Goal: Transaction & Acquisition: Purchase product/service

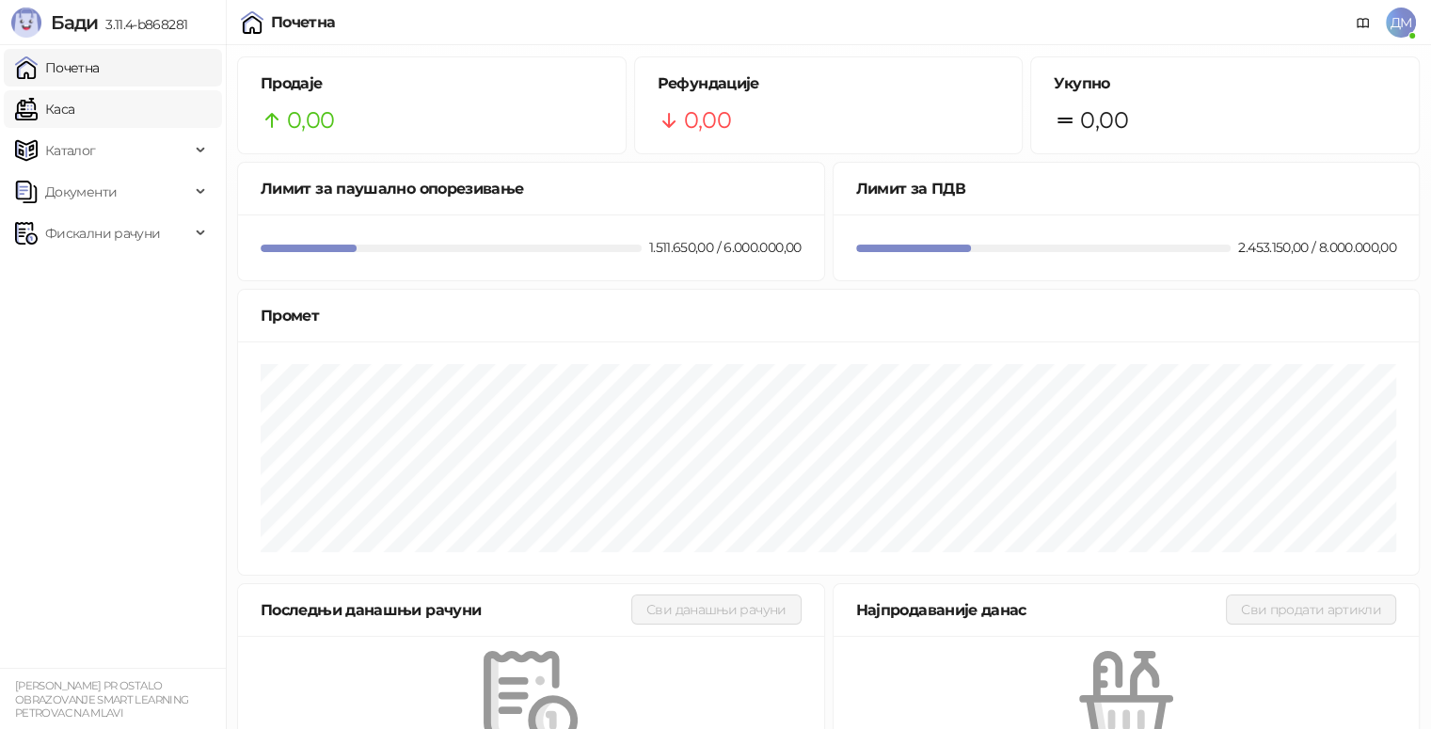
click at [74, 120] on link "Каса" at bounding box center [44, 109] width 59 height 38
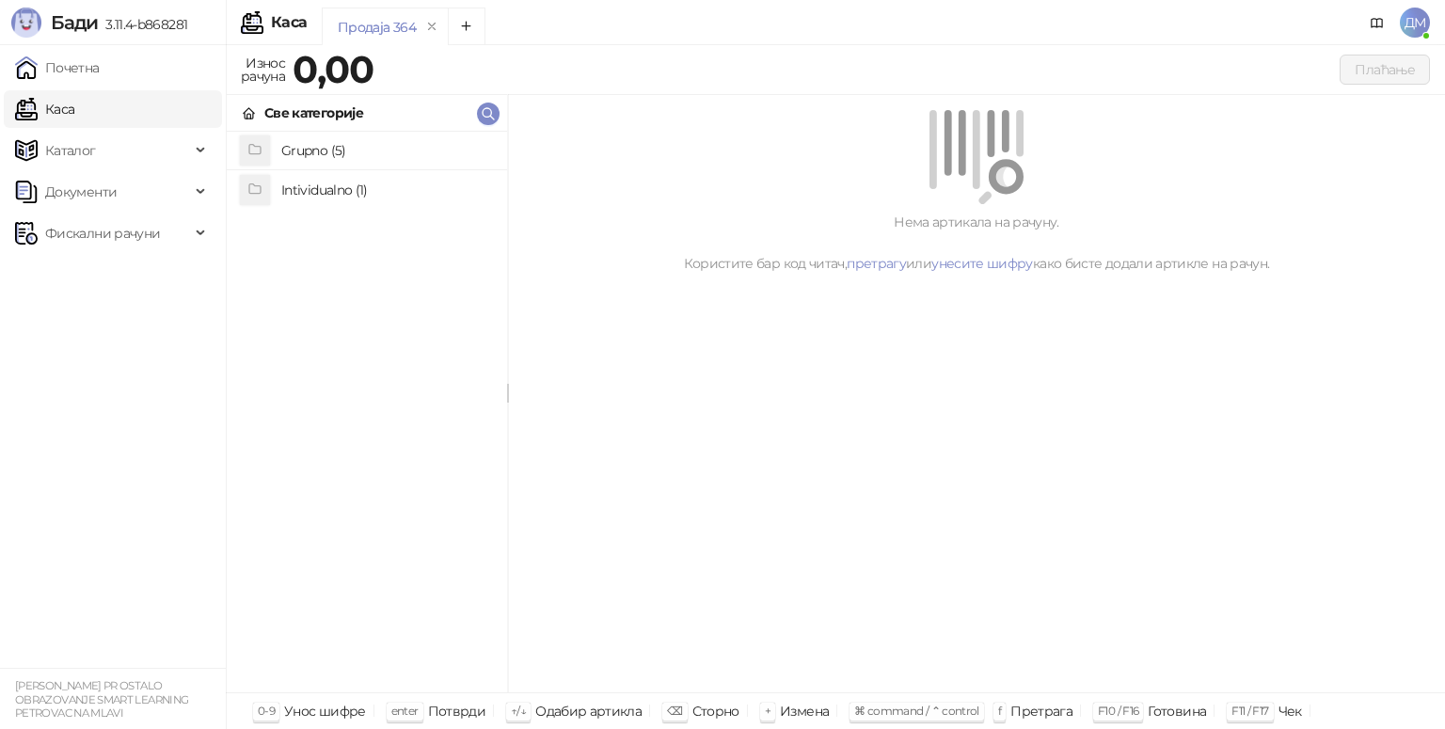
click at [368, 150] on h4 "Grupno (5)" at bounding box center [386, 150] width 211 height 30
click at [394, 232] on h4 "Junior" at bounding box center [386, 228] width 211 height 30
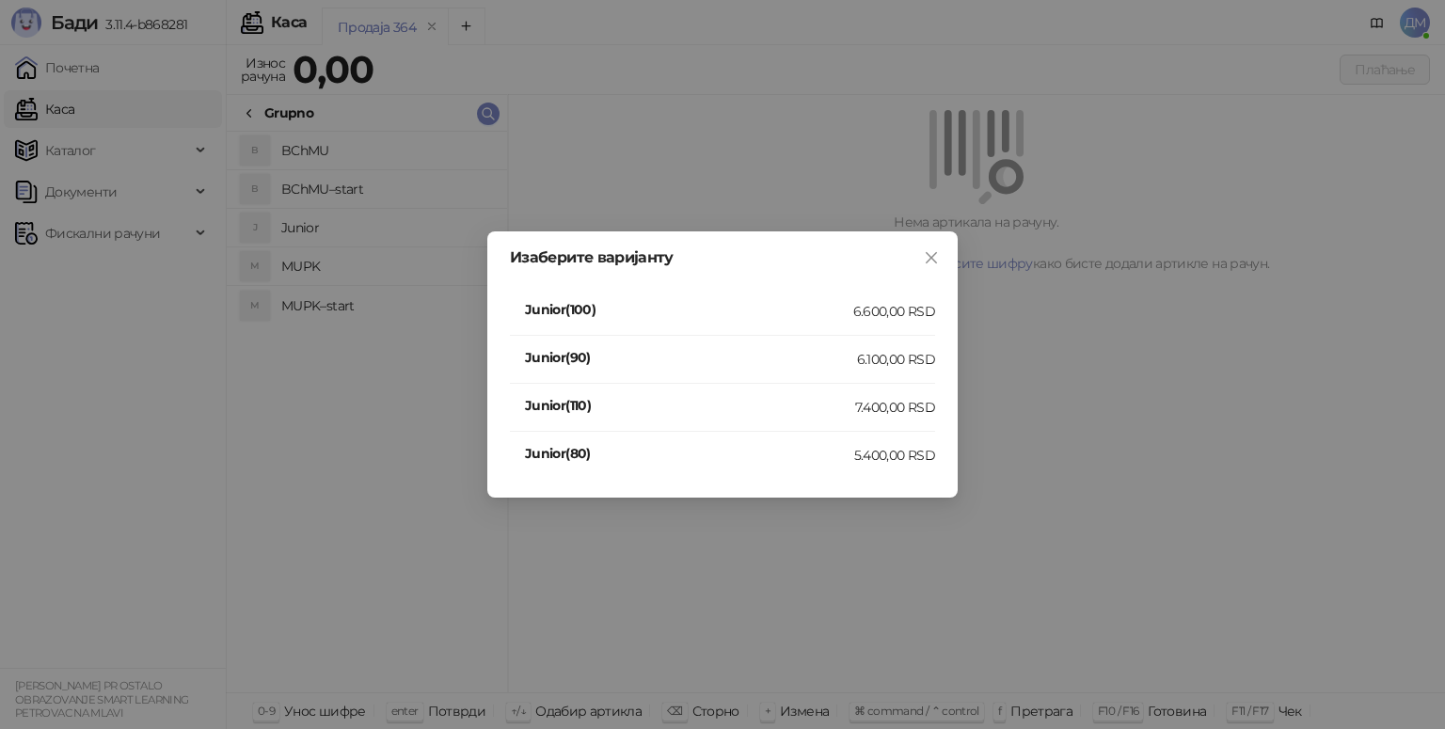
click at [882, 408] on div "7.400,00 RSD" at bounding box center [895, 407] width 80 height 21
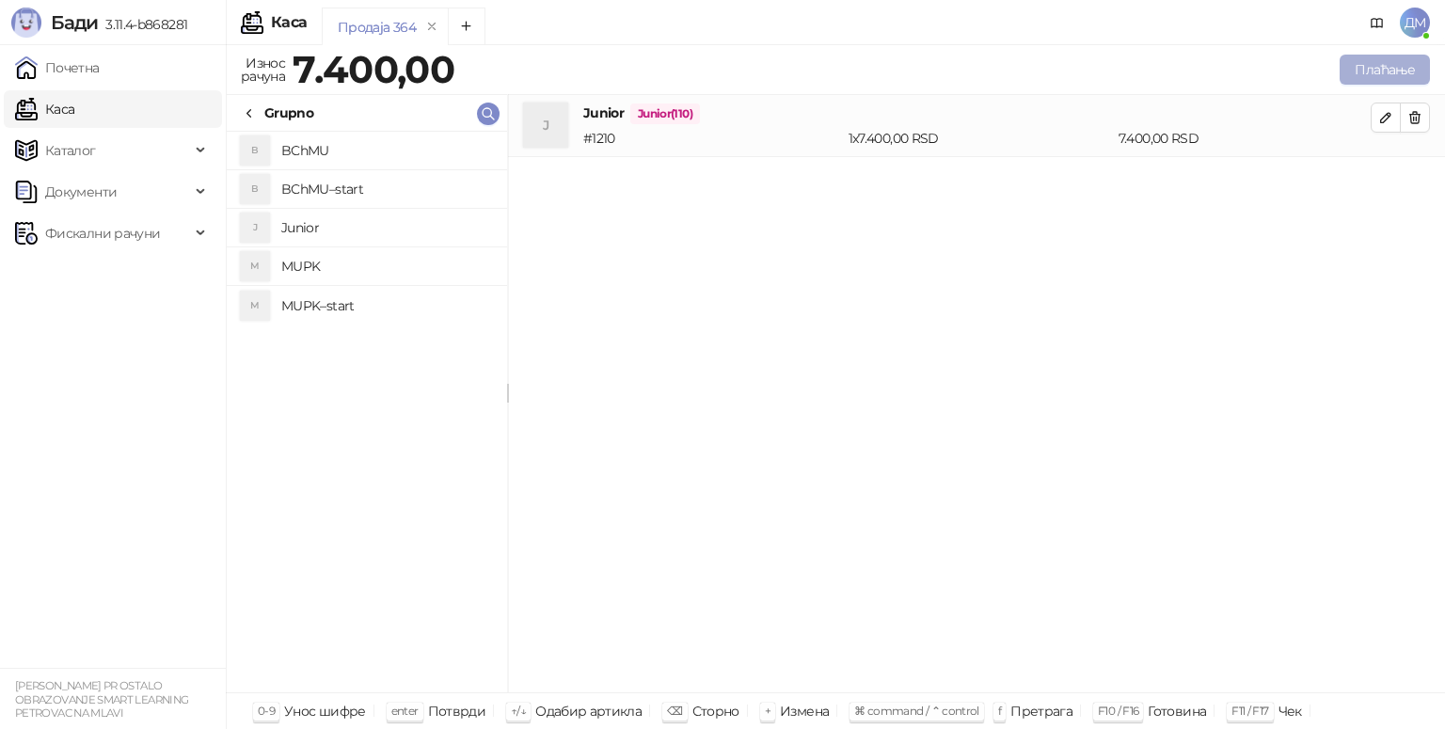
click at [1370, 62] on button "Плаћање" at bounding box center [1384, 70] width 90 height 30
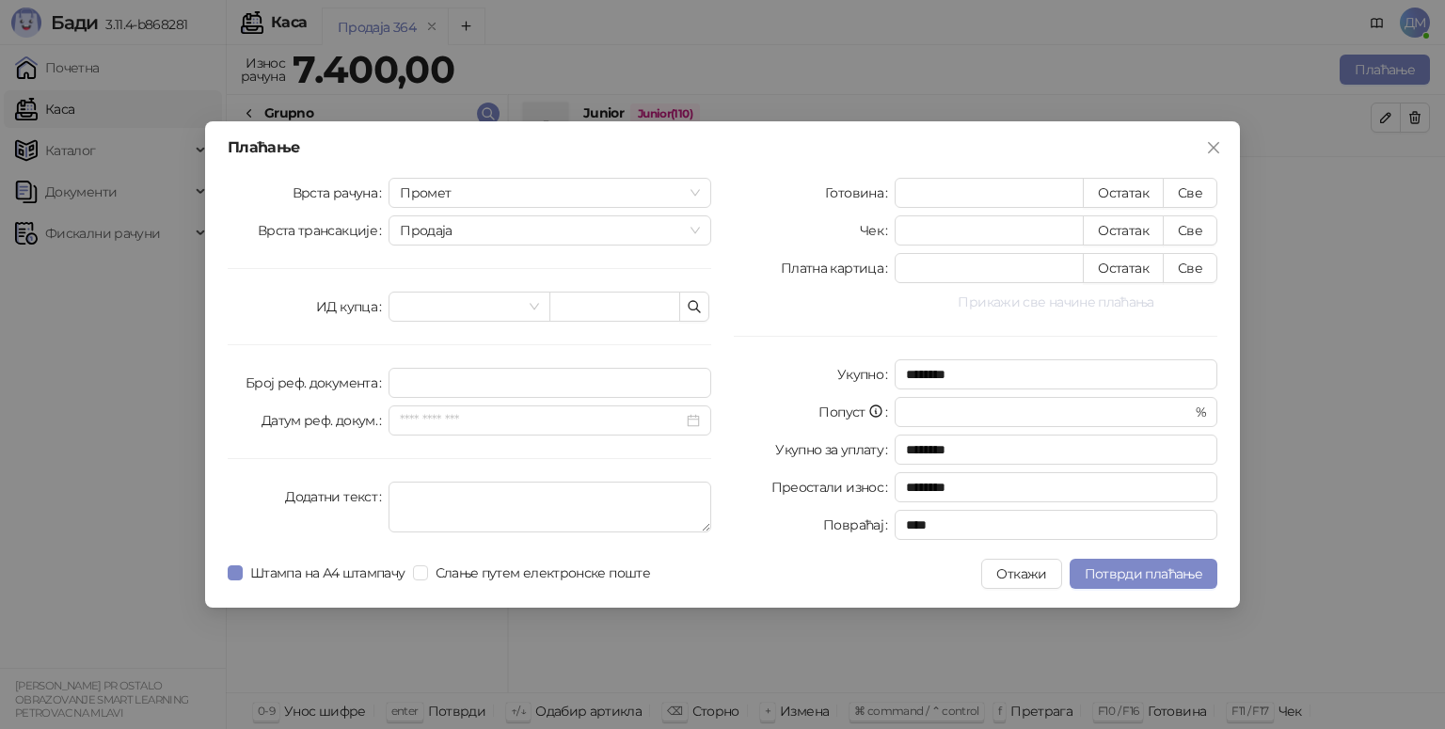
click at [1104, 293] on button "Прикажи све начине плаћања" at bounding box center [1056, 302] width 323 height 23
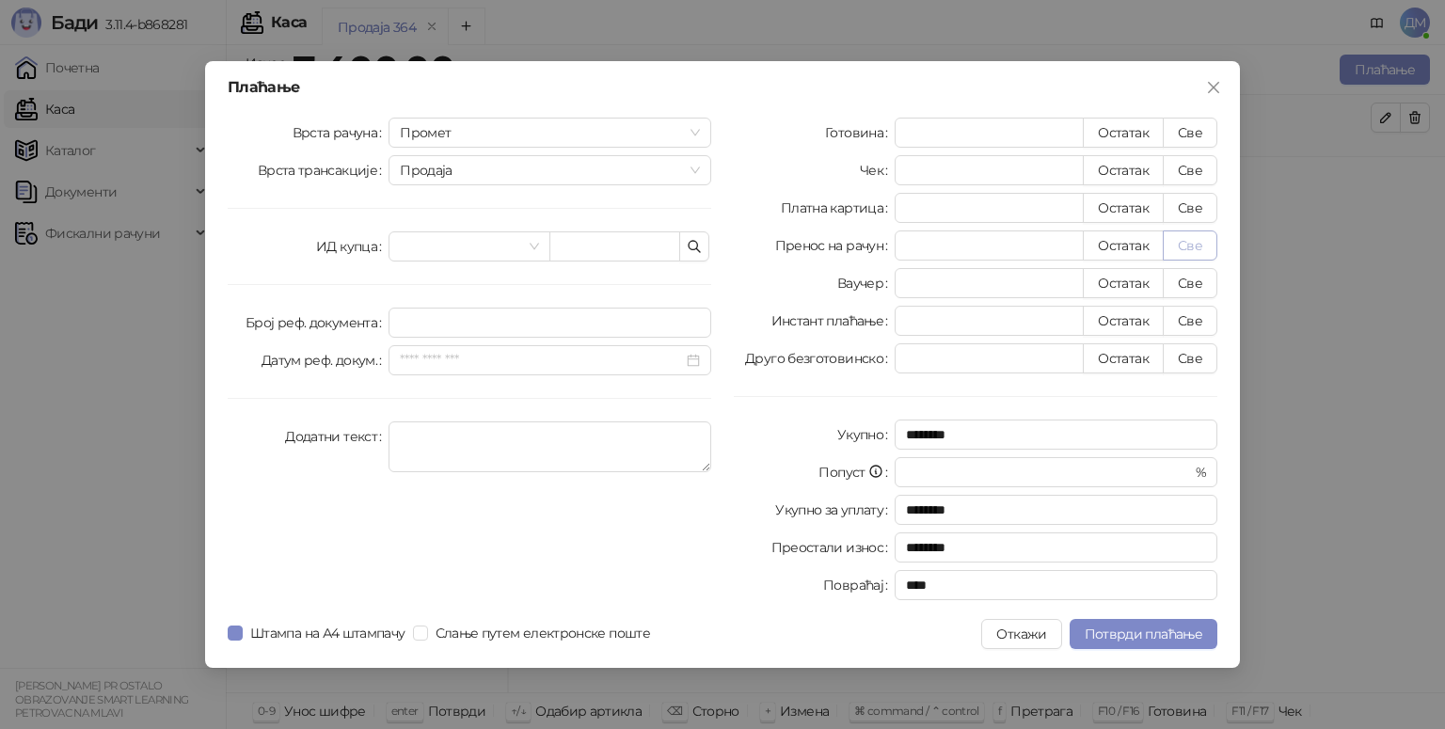
click at [1200, 242] on button "Све" at bounding box center [1190, 245] width 55 height 30
type input "****"
click at [1145, 628] on span "Потврди плаћање" at bounding box center [1144, 634] width 118 height 17
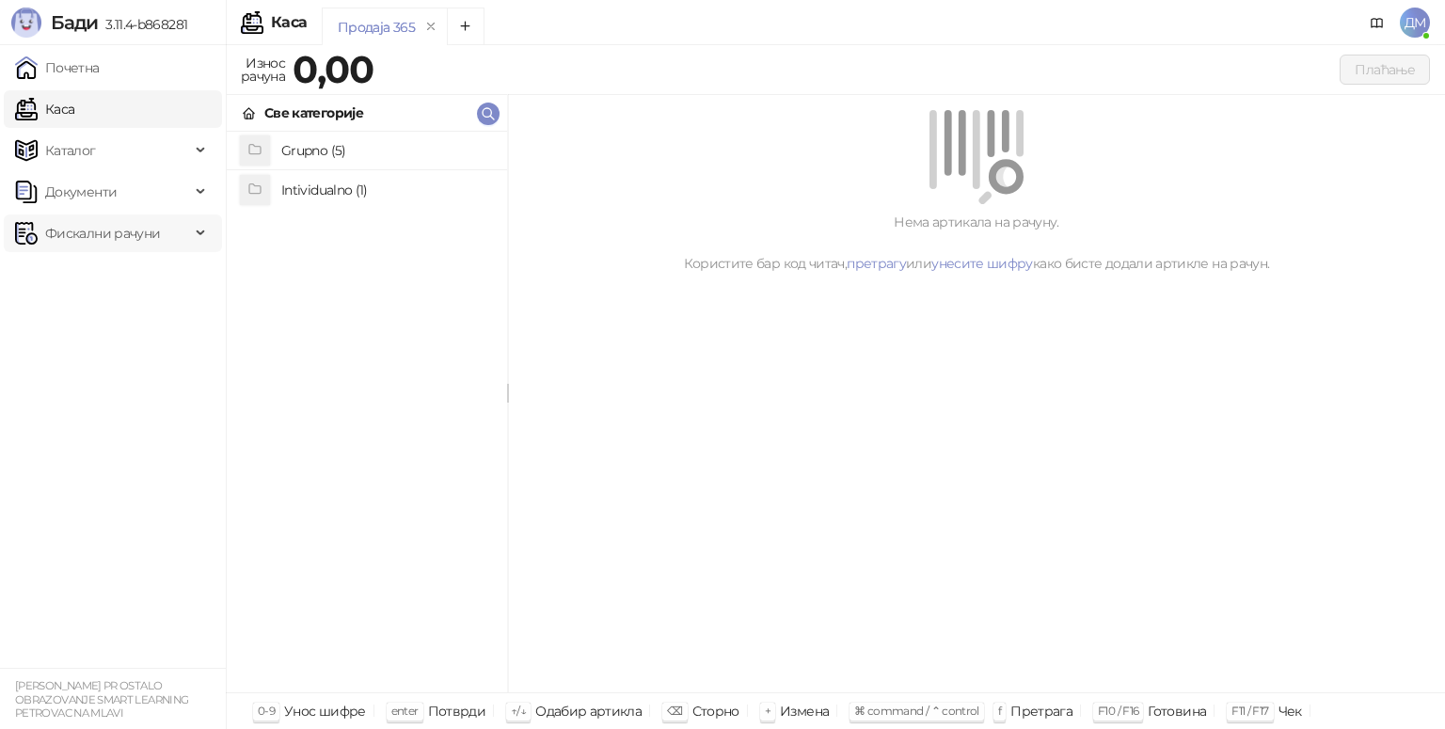
click at [102, 220] on span "Фискални рачуни" at bounding box center [102, 233] width 115 height 38
click at [149, 278] on link "Издати рачуни" at bounding box center [86, 275] width 126 height 38
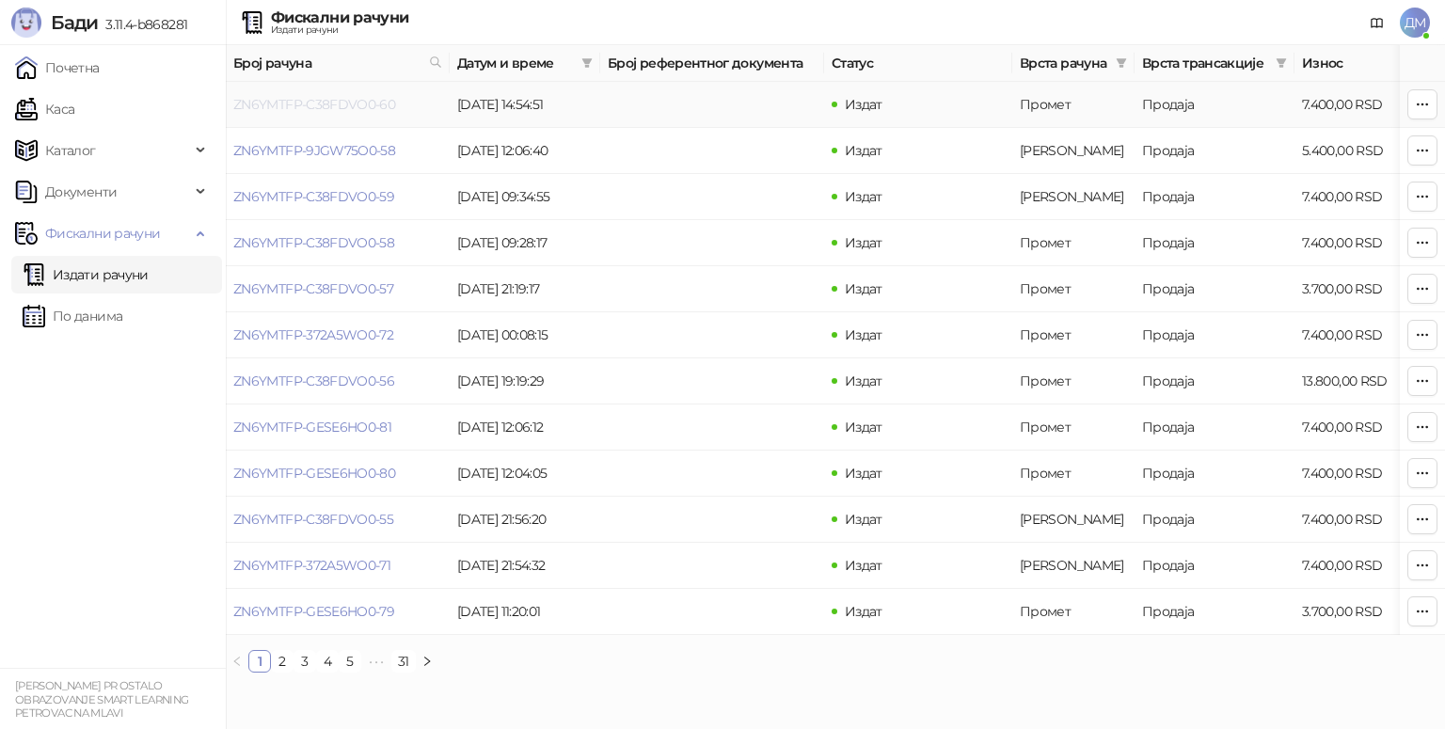
click at [326, 103] on link "ZN6YMTFP-C38FDVO0-60" at bounding box center [314, 104] width 162 height 17
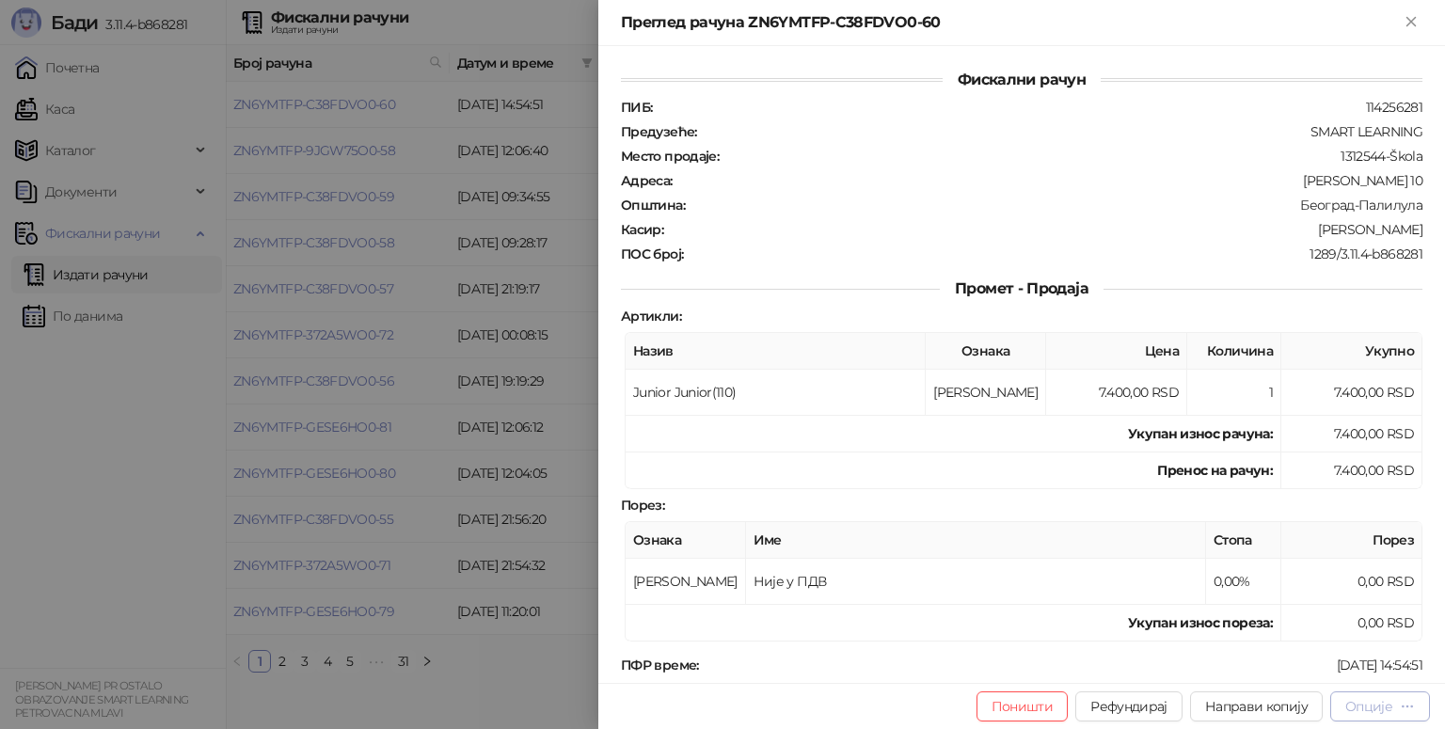
click at [1363, 713] on div "Опције" at bounding box center [1368, 706] width 47 height 17
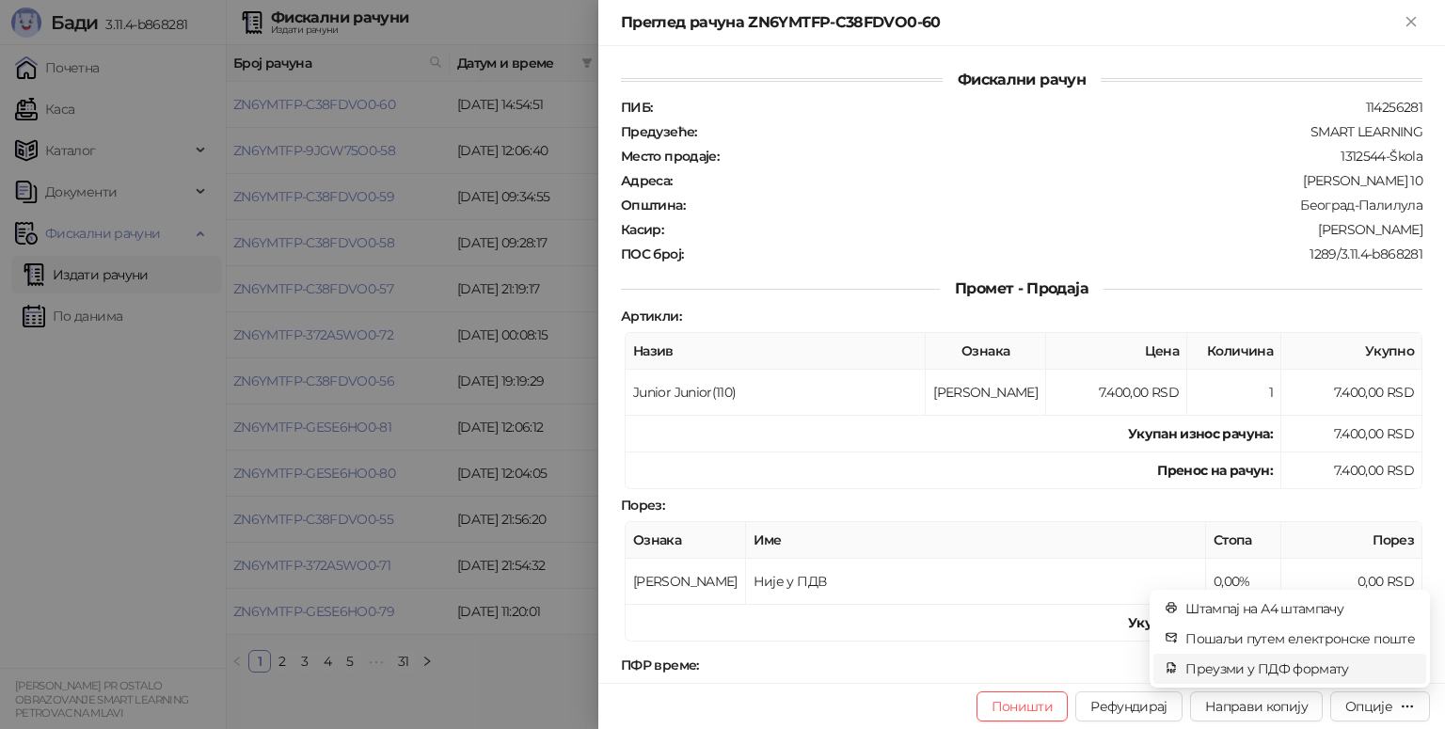
click at [1298, 675] on span "Преузми у ПДФ формату" at bounding box center [1300, 668] width 230 height 21
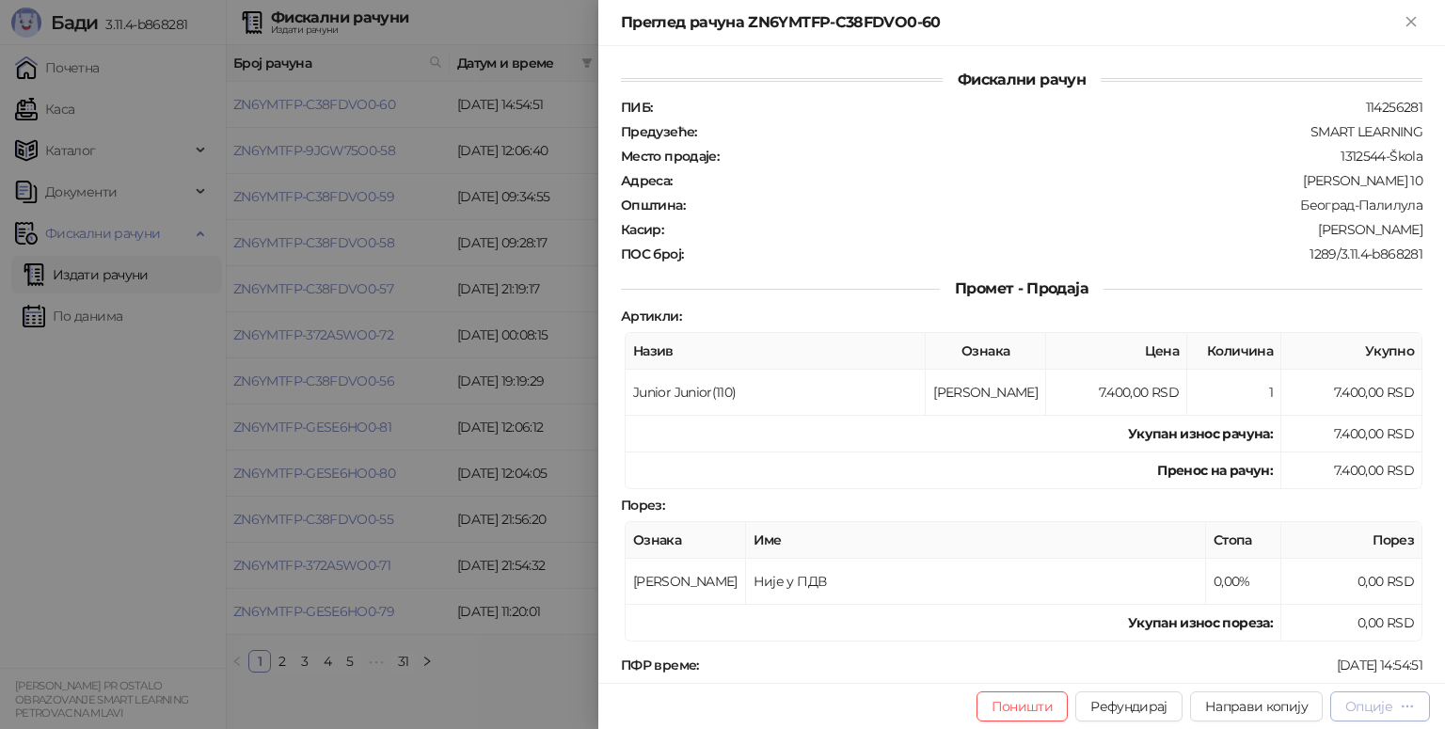
click at [1368, 711] on div "Опције" at bounding box center [1368, 706] width 47 height 17
drag, startPoint x: 38, startPoint y: 520, endPoint x: 117, endPoint y: 459, distance: 99.9
click at [40, 517] on div at bounding box center [722, 364] width 1445 height 729
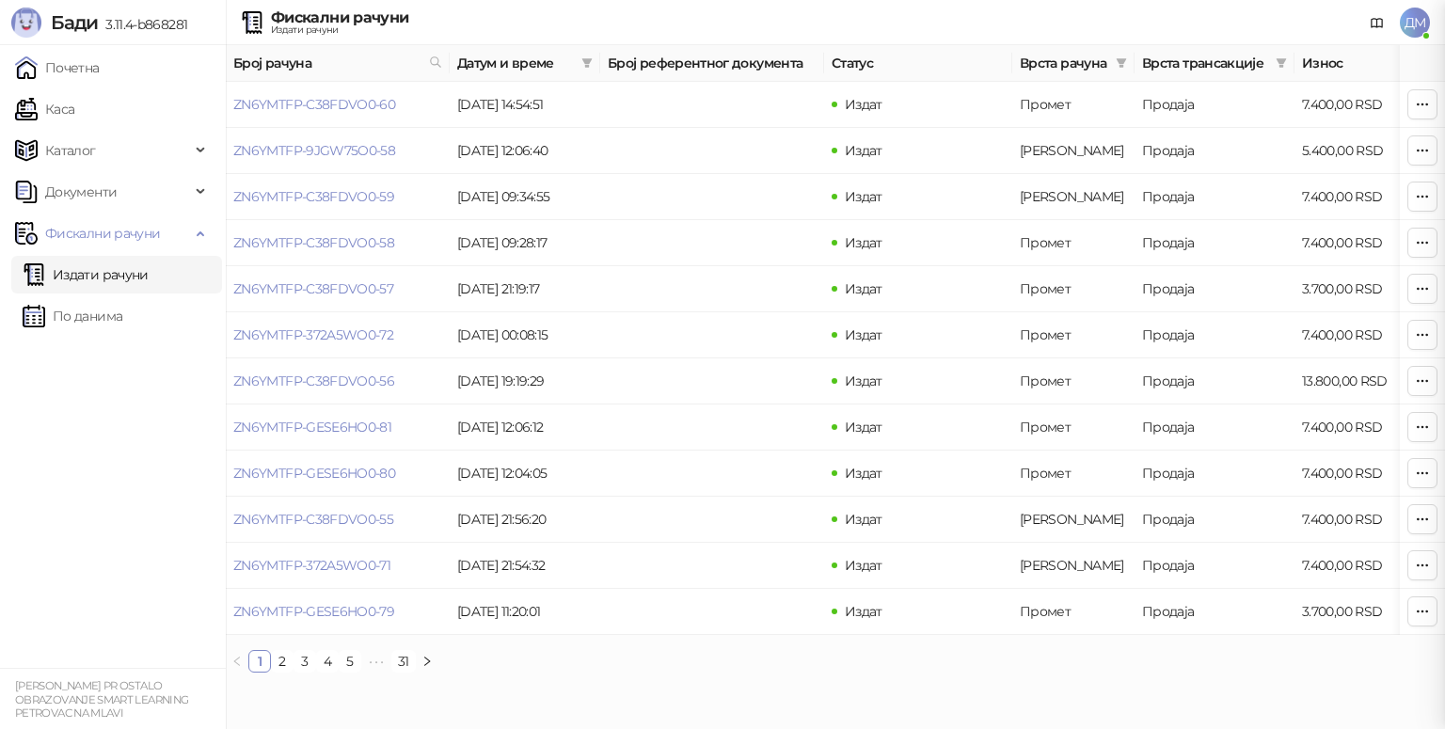
click at [131, 435] on div at bounding box center [722, 364] width 1445 height 729
